Goal: Navigation & Orientation: Find specific page/section

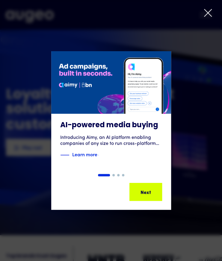
click at [205, 13] on icon at bounding box center [207, 12] width 9 height 9
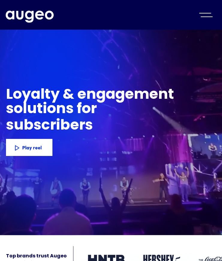
click at [204, 13] on div "menu" at bounding box center [205, 14] width 21 height 13
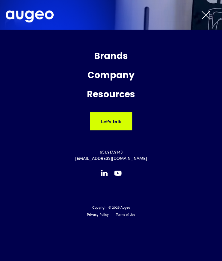
click at [115, 77] on div "Company" at bounding box center [110, 76] width 219 height 16
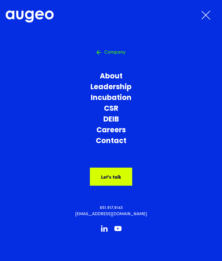
click at [115, 129] on link "Careers" at bounding box center [110, 130] width 219 height 11
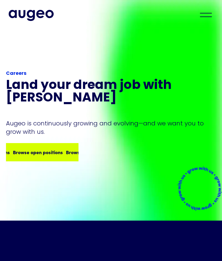
click at [42, 149] on div "Browse open positions" at bounding box center [38, 151] width 50 height 7
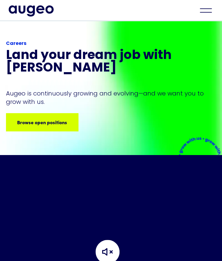
click at [77, 247] on header "Your browser does not support the video tag." at bounding box center [111, 211] width 222 height 113
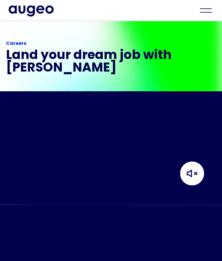
scroll to position [121, 0]
